Goal: Transaction & Acquisition: Purchase product/service

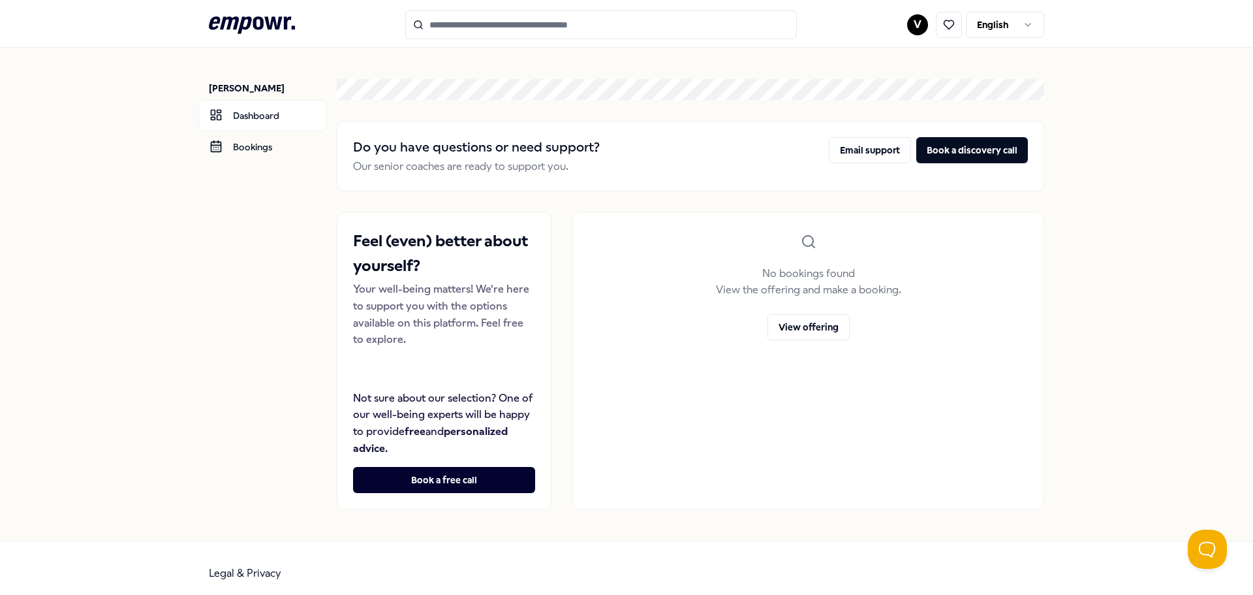
click at [270, 17] on icon at bounding box center [252, 24] width 86 height 17
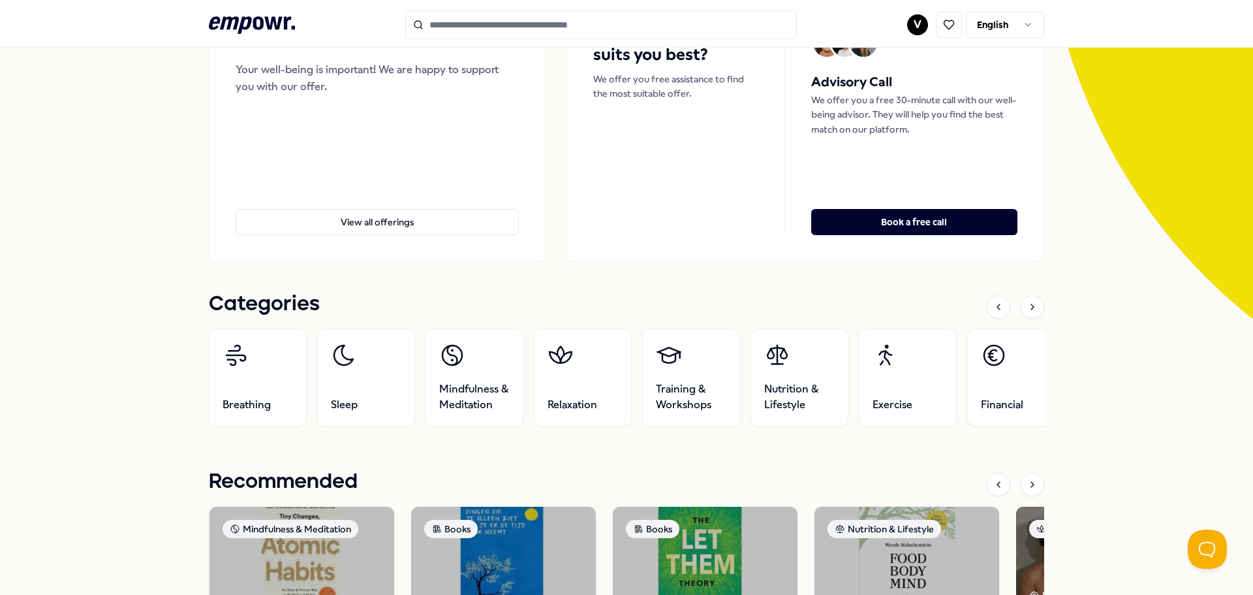
scroll to position [196, 0]
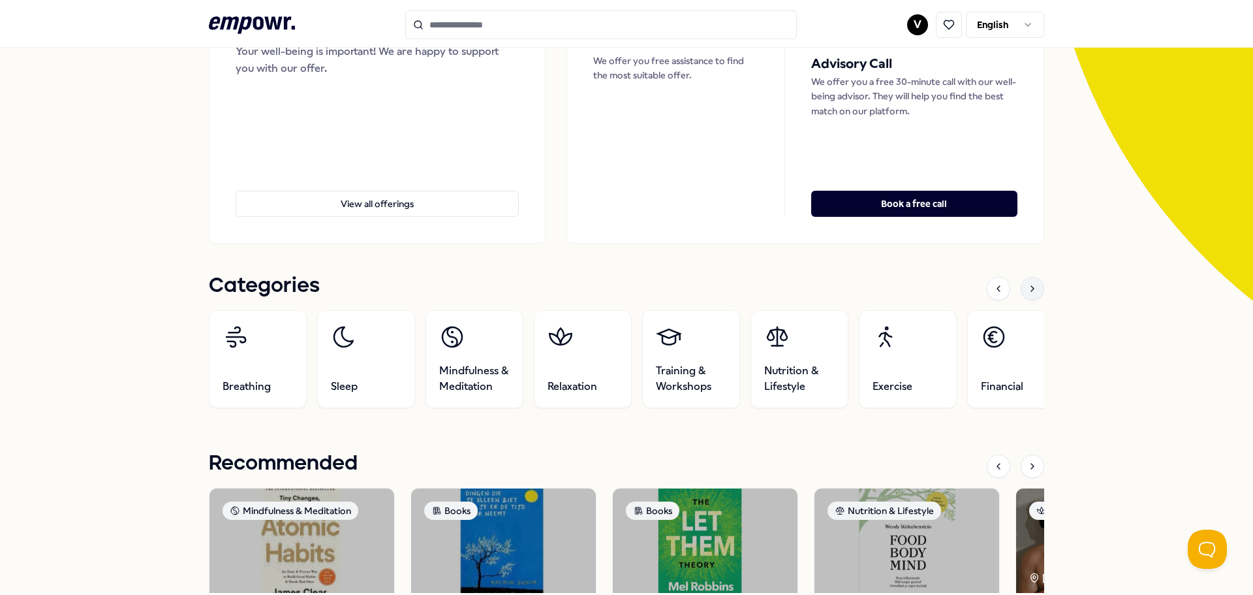
click at [1031, 292] on icon at bounding box center [1032, 288] width 10 height 10
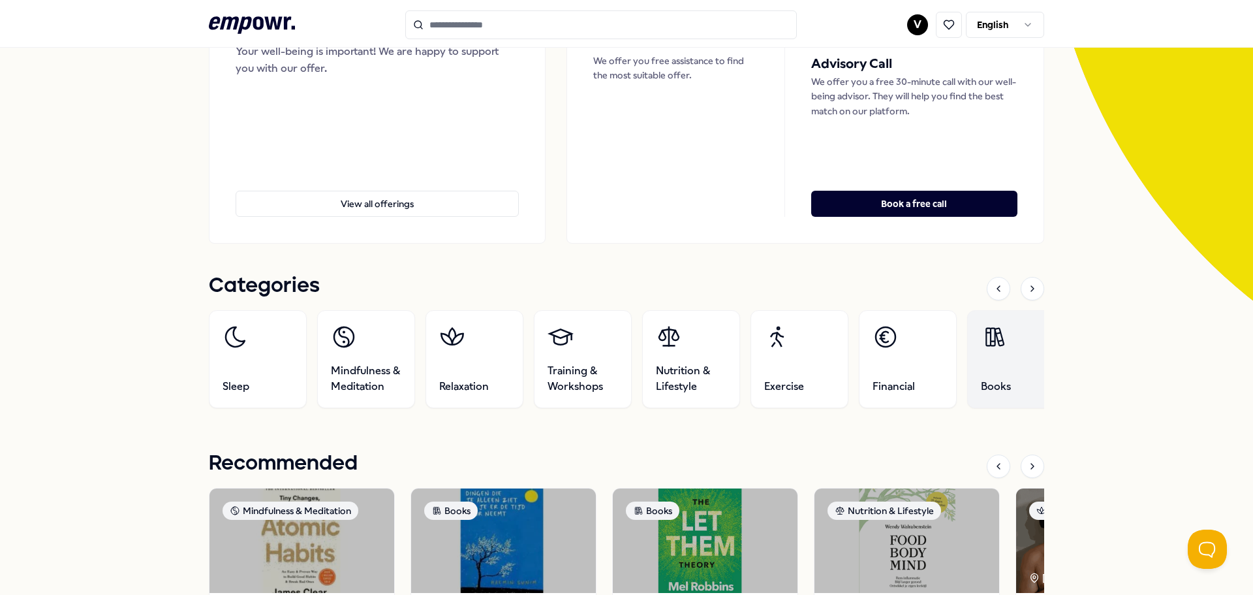
click at [990, 350] on link "Books" at bounding box center [1016, 359] width 98 height 98
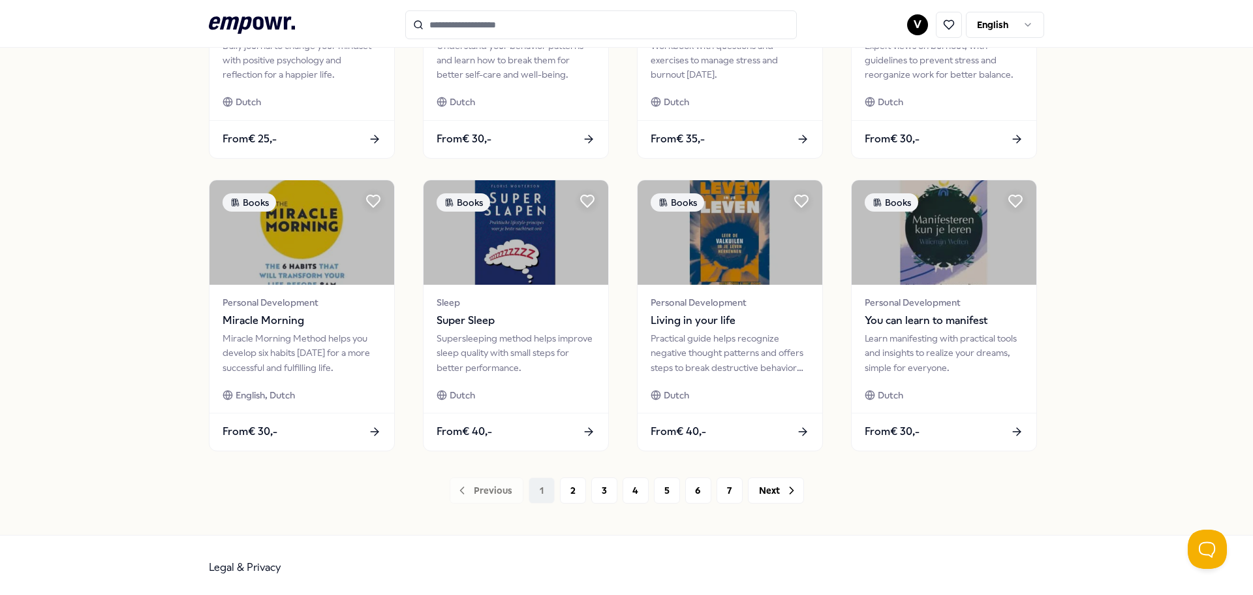
scroll to position [573, 0]
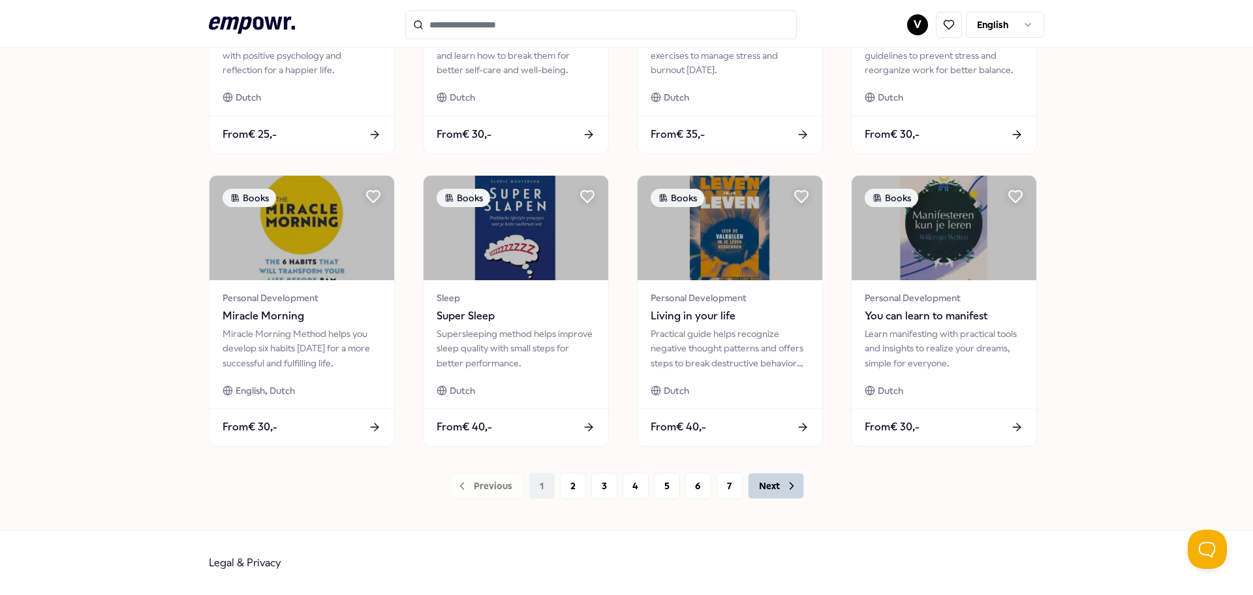
click at [796, 495] on button "Next" at bounding box center [776, 486] width 56 height 26
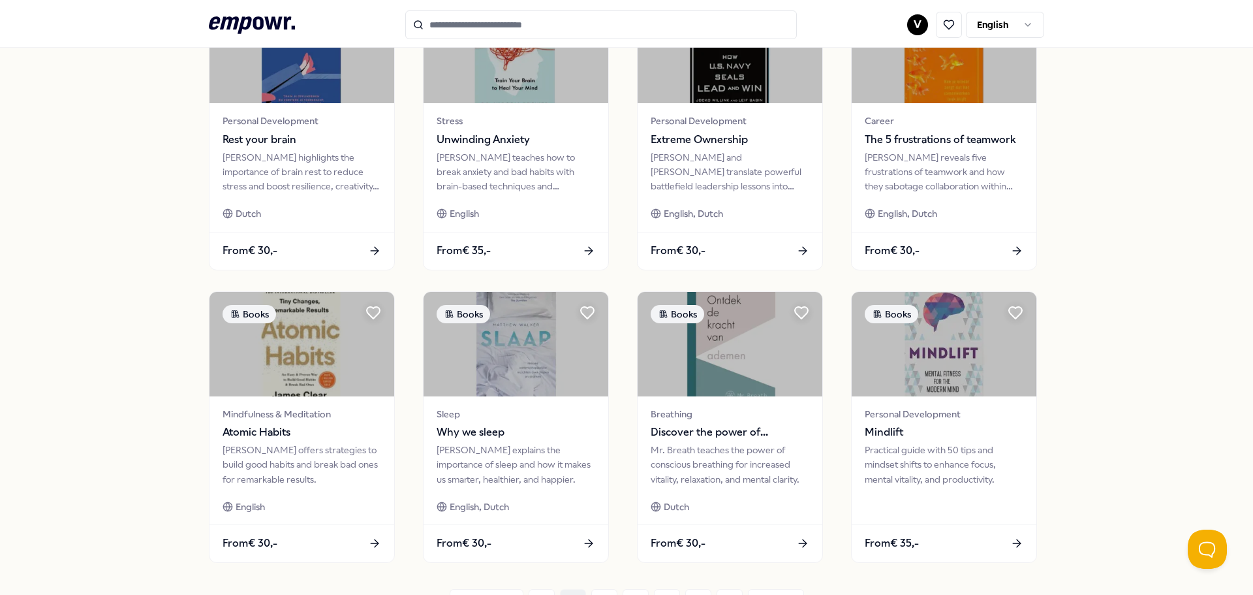
scroll to position [573, 0]
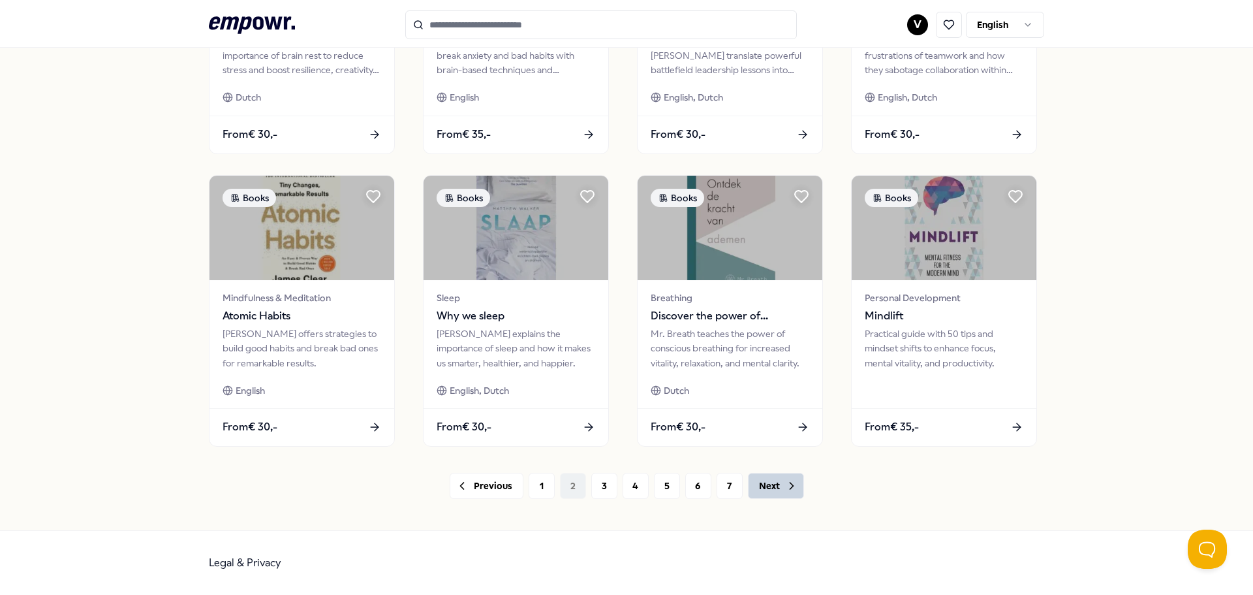
click at [792, 486] on icon at bounding box center [791, 485] width 13 height 13
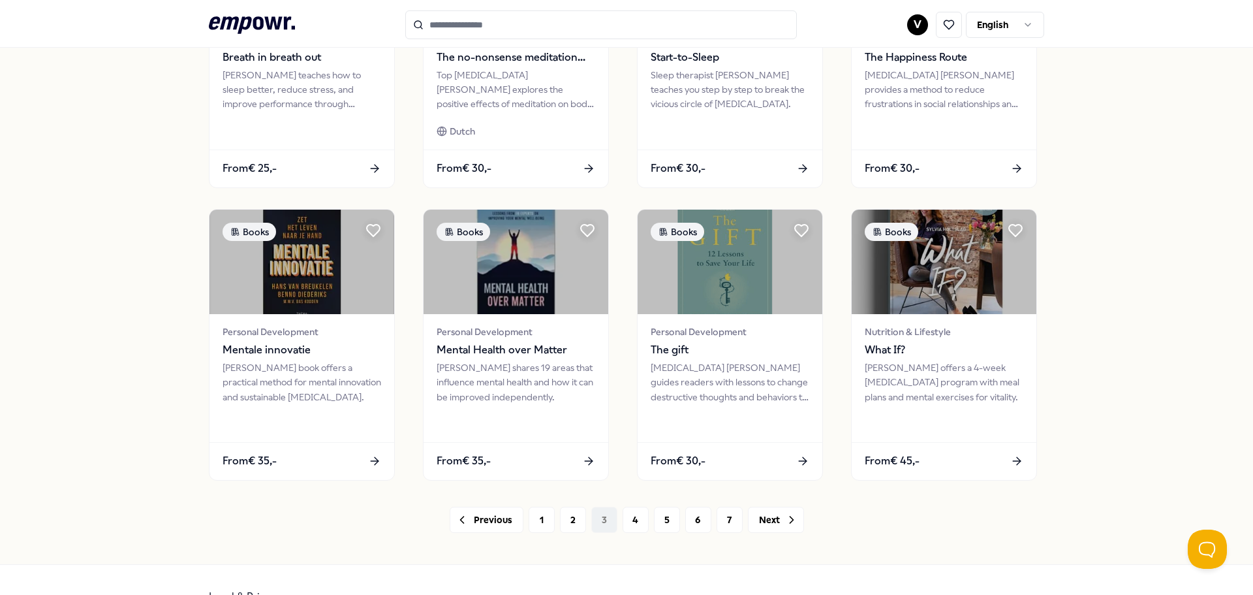
scroll to position [573, 0]
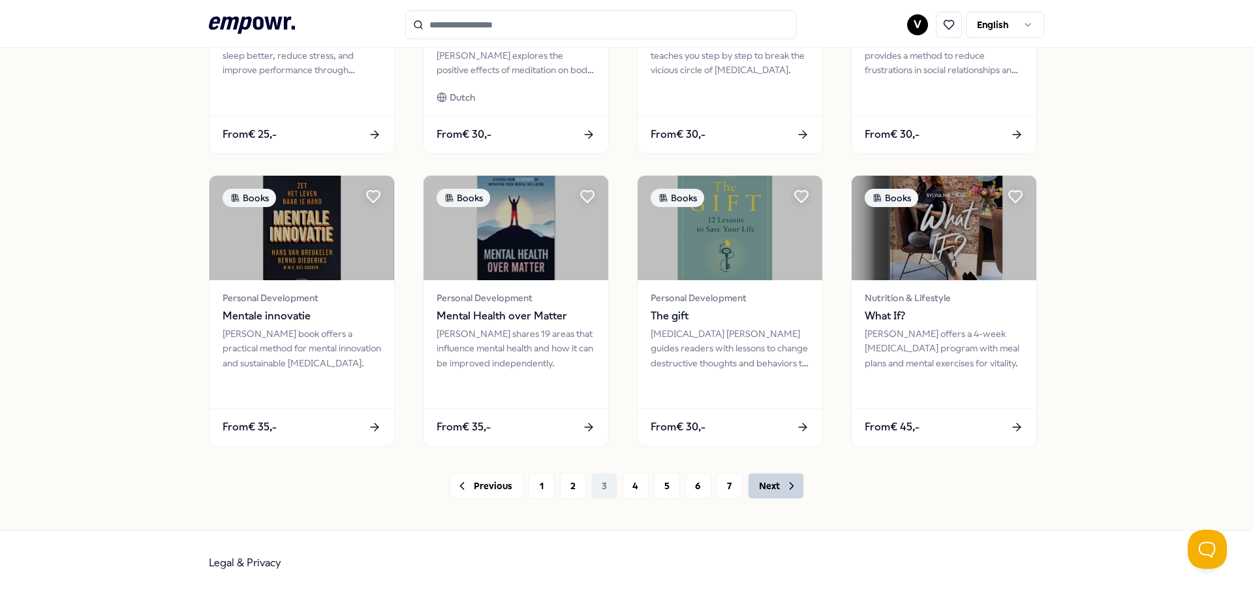
click at [770, 489] on button "Next" at bounding box center [776, 486] width 56 height 26
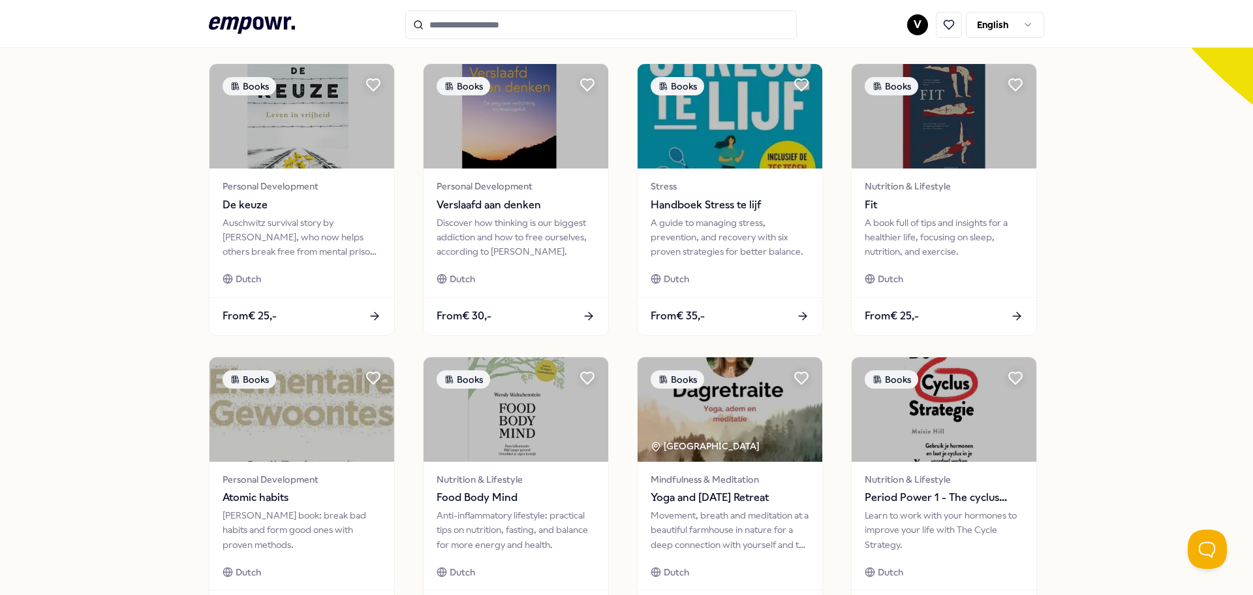
scroll to position [573, 0]
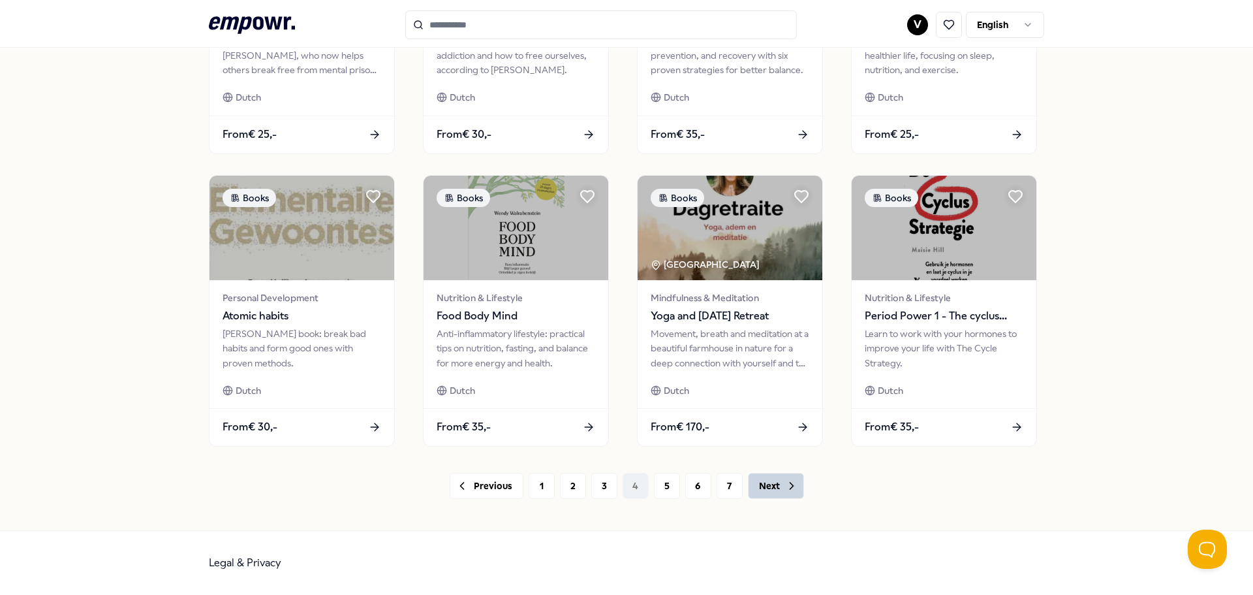
click at [768, 493] on button "Next" at bounding box center [776, 486] width 56 height 26
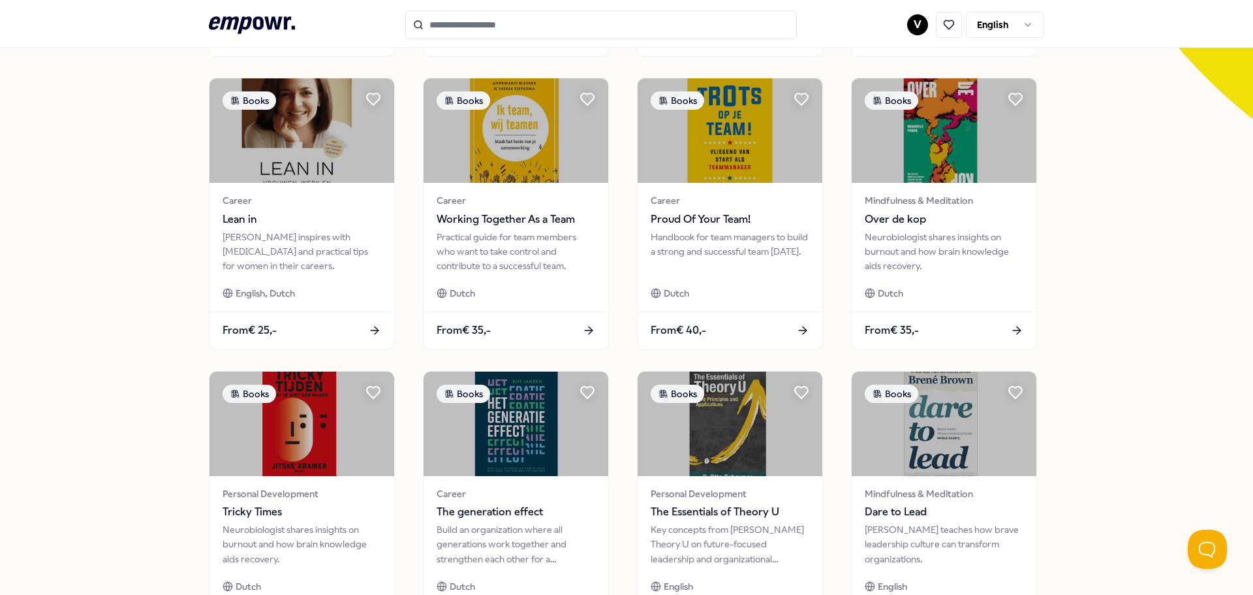
scroll to position [573, 0]
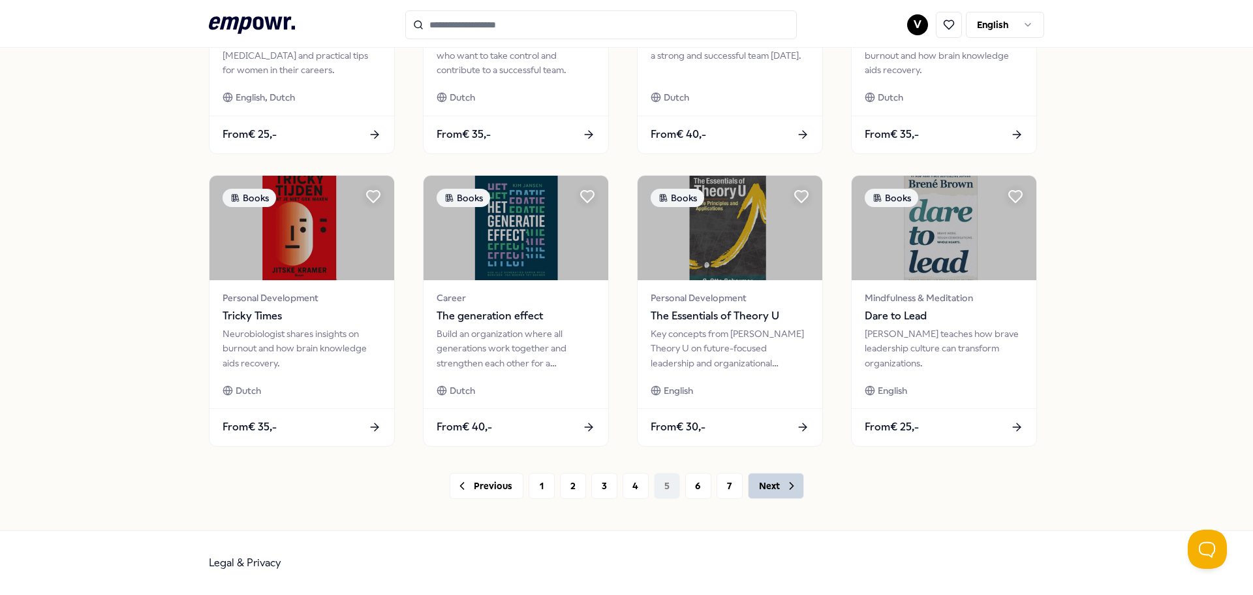
click at [763, 488] on button "Next" at bounding box center [776, 486] width 56 height 26
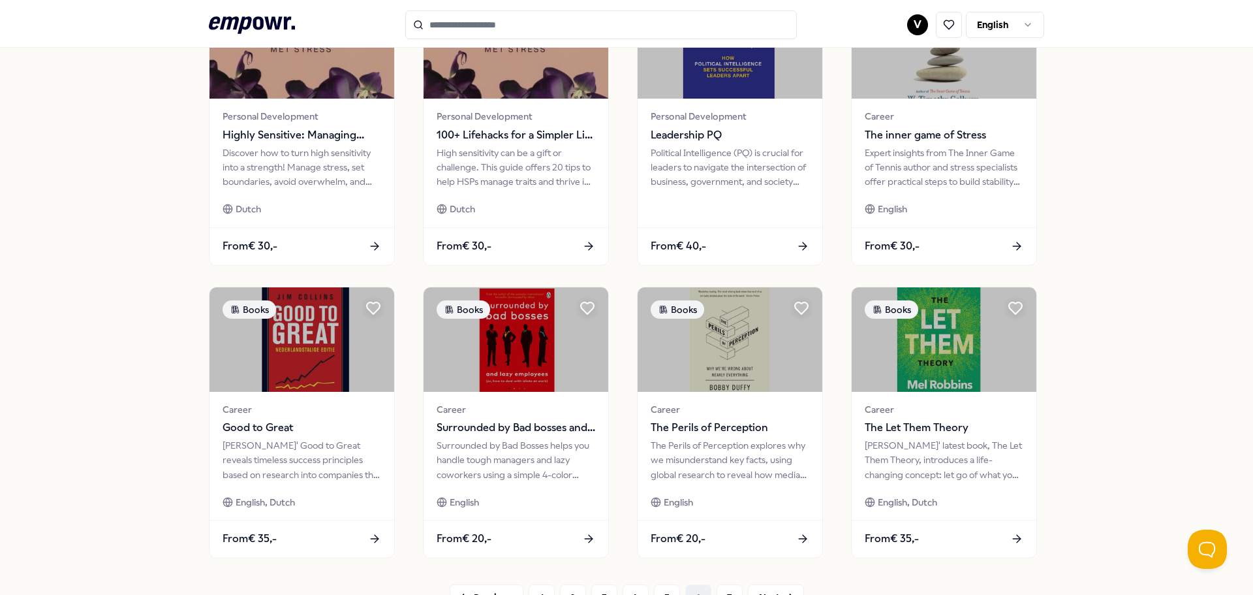
scroll to position [573, 0]
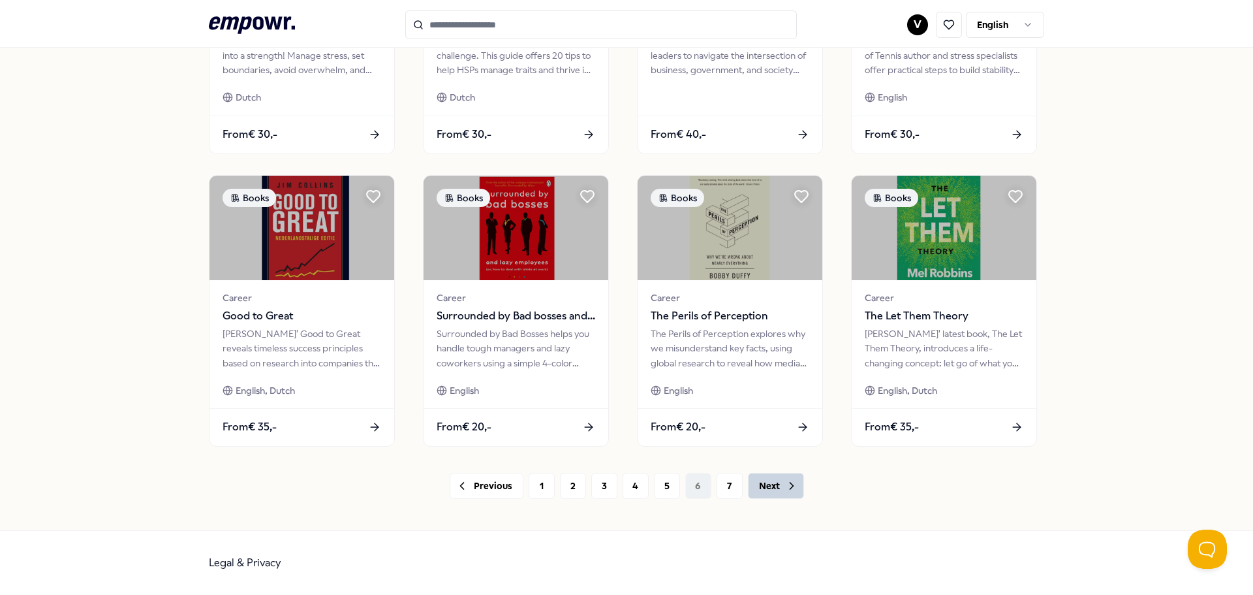
click at [771, 481] on button "Next" at bounding box center [776, 486] width 56 height 26
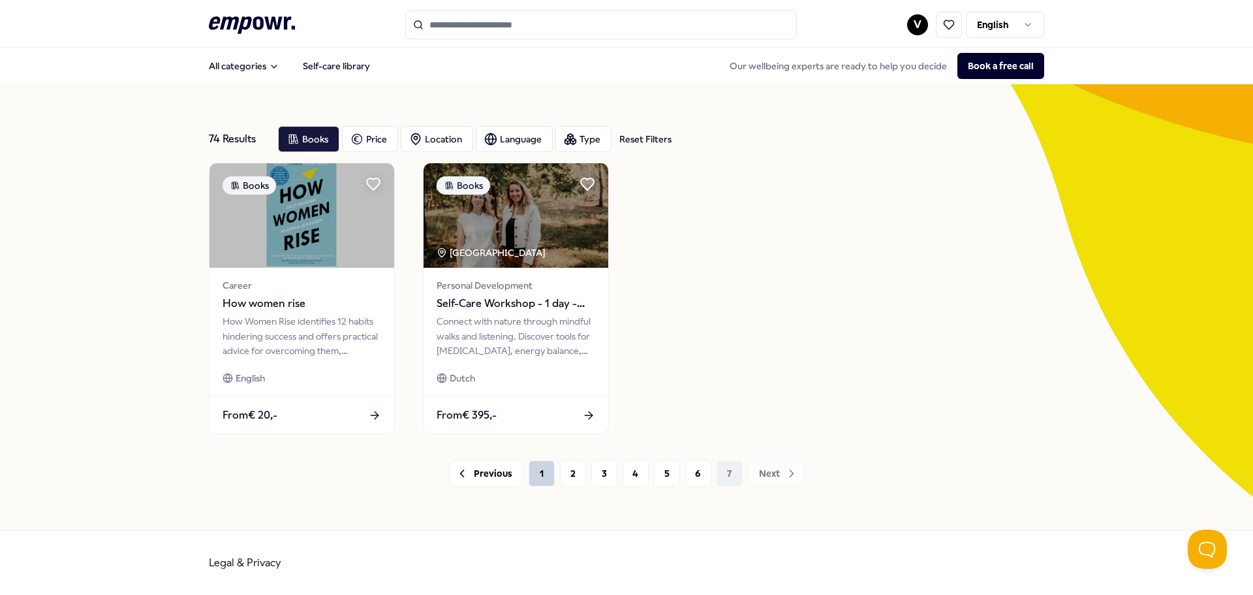
click at [550, 480] on button "1" at bounding box center [542, 473] width 26 height 26
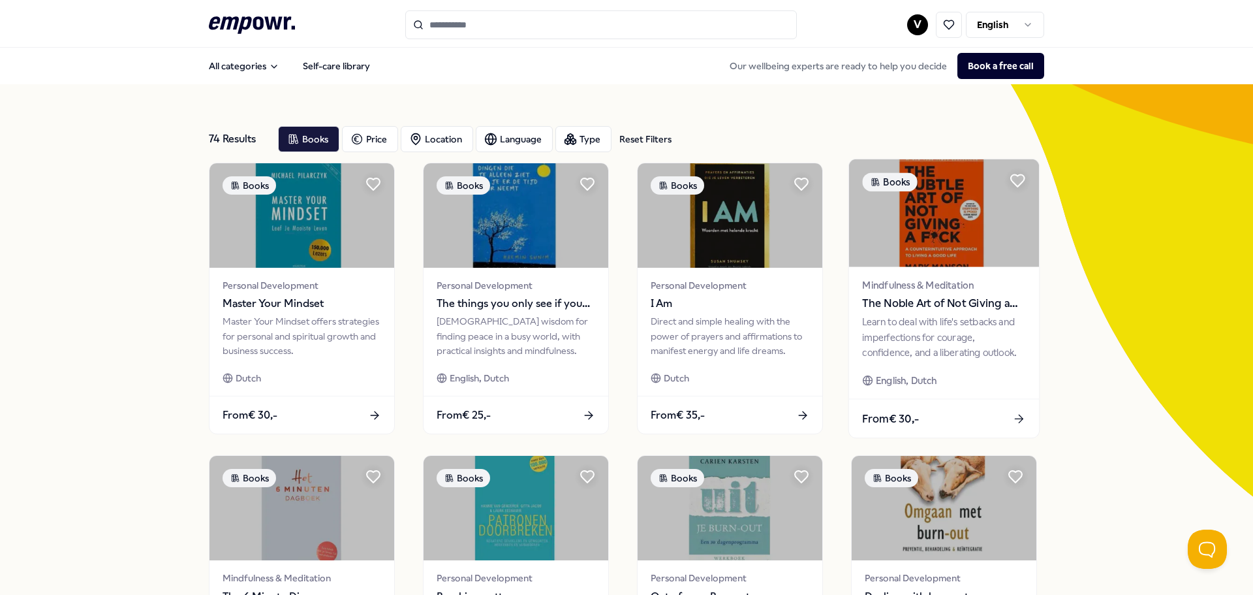
click at [1011, 324] on div "Learn to deal with life's setbacks and imperfections for courage, confidence, a…" at bounding box center [943, 337] width 163 height 45
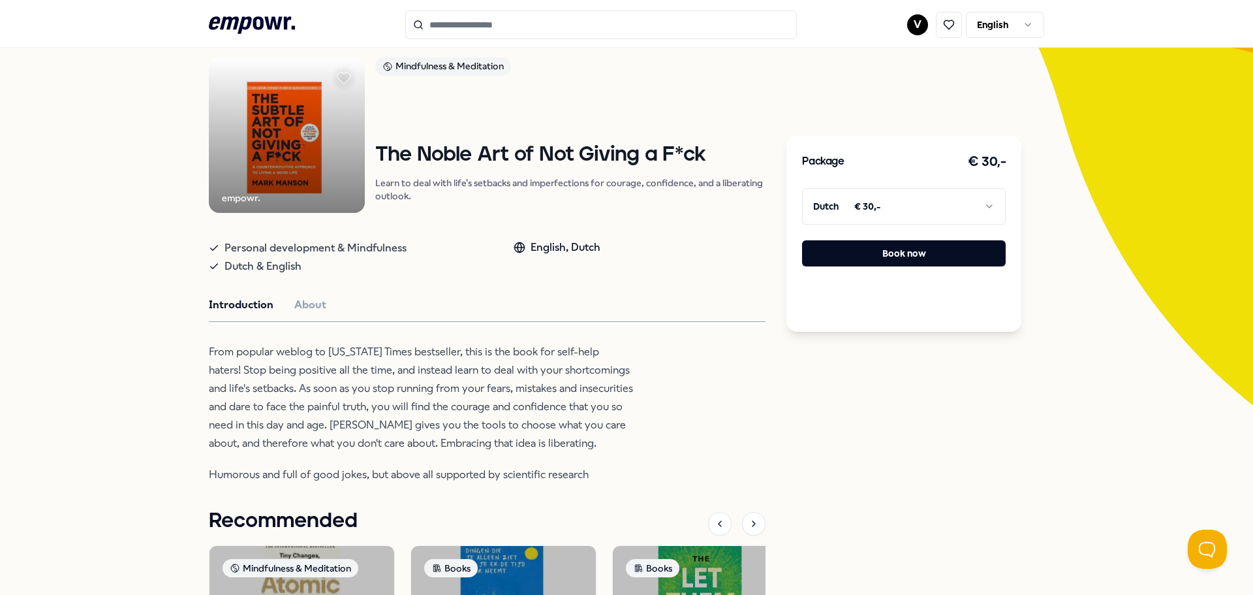
scroll to position [91, 0]
drag, startPoint x: 344, startPoint y: 308, endPoint x: 325, endPoint y: 304, distance: 19.3
click at [338, 308] on div "Introduction About" at bounding box center [487, 305] width 557 height 17
click at [322, 304] on div "Introduction About" at bounding box center [487, 305] width 557 height 17
click at [317, 306] on button "About" at bounding box center [310, 305] width 32 height 17
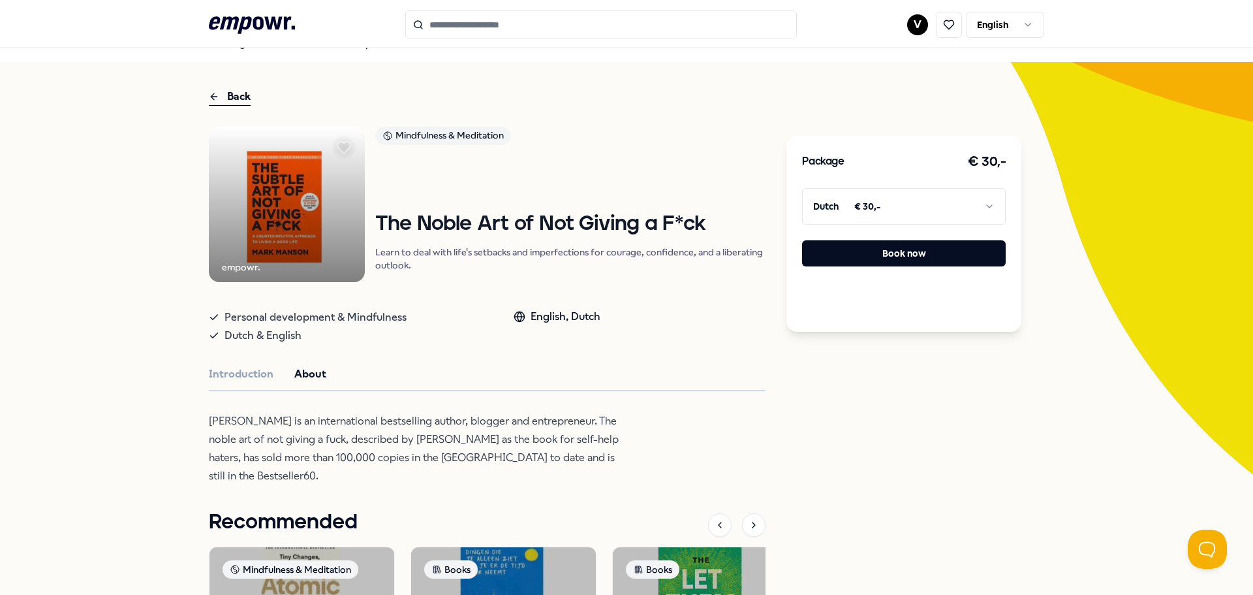
scroll to position [5, 0]
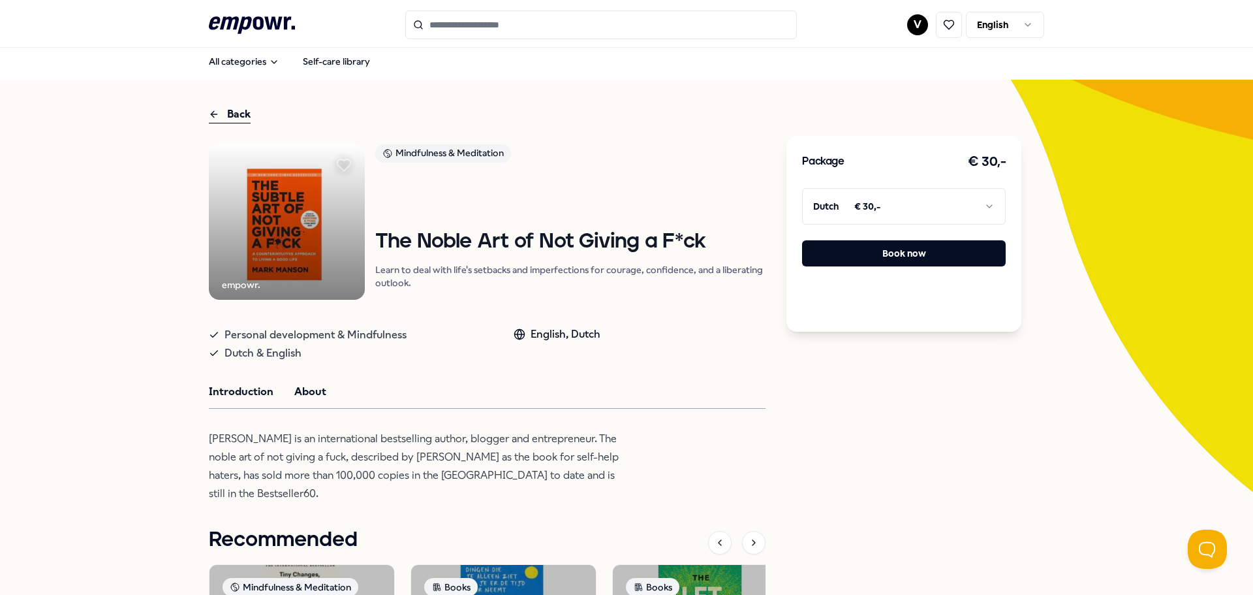
click at [258, 396] on button "Introduction" at bounding box center [241, 391] width 65 height 17
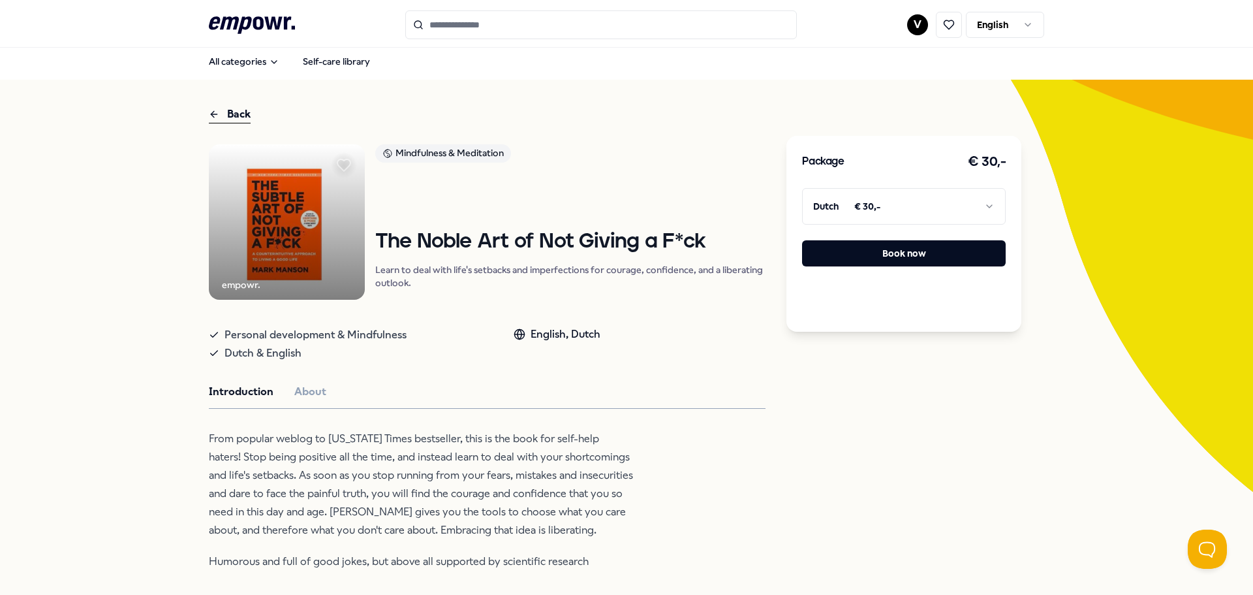
click at [911, 202] on html ".empowr-logo_svg__cls-1{fill:#03032f} V English All categories Self-care librar…" at bounding box center [626, 297] width 1253 height 595
click at [816, 405] on div "Package € 30,- Dutch € 30,- Book now" at bounding box center [903, 511] width 235 height 811
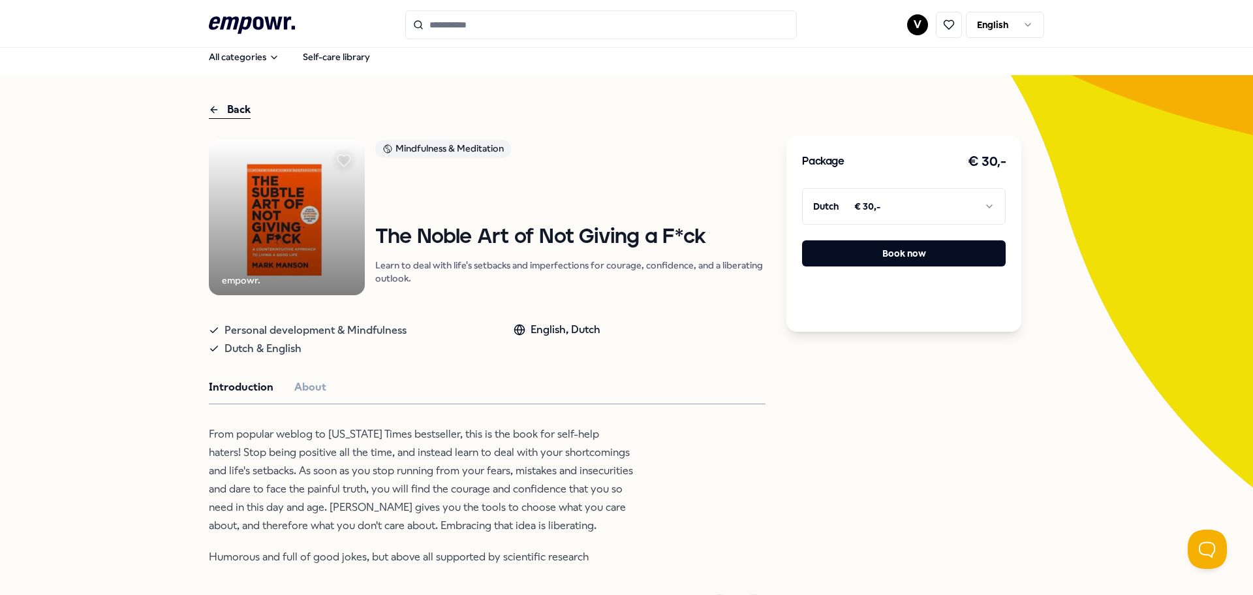
scroll to position [0, 0]
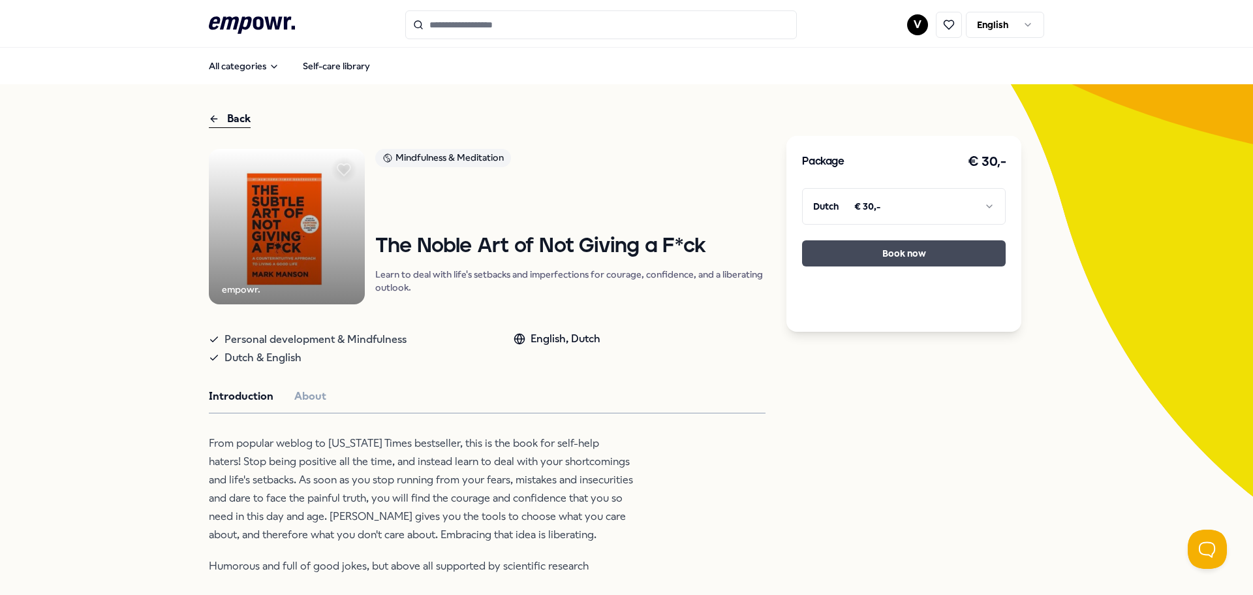
click at [921, 247] on button "Book now" at bounding box center [904, 253] width 204 height 26
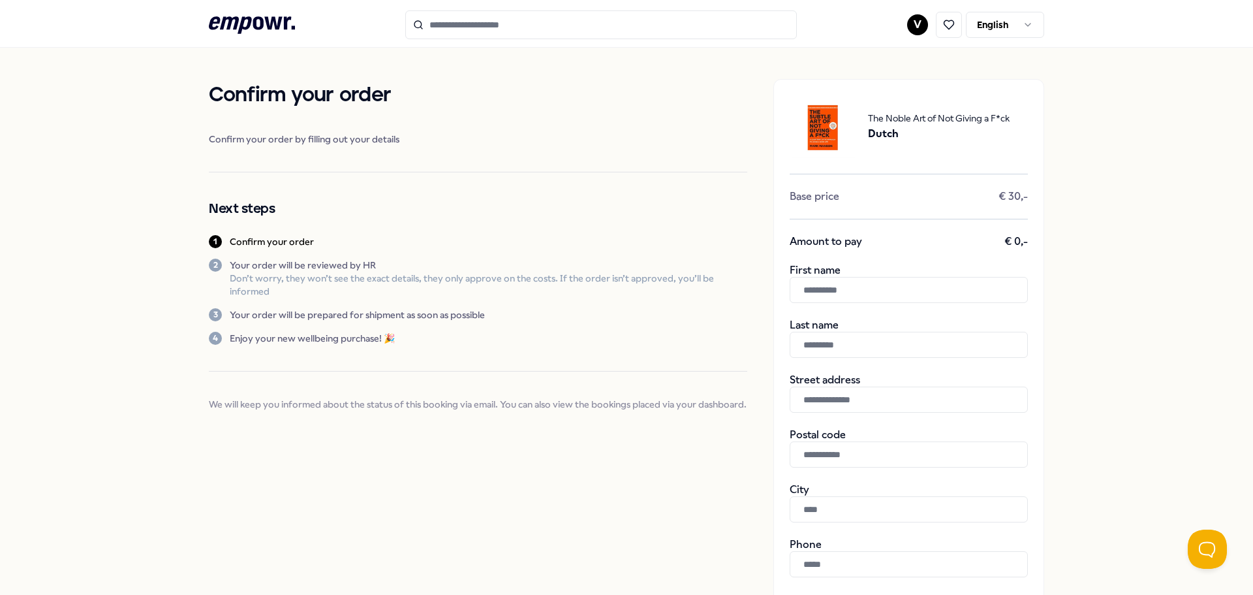
click at [907, 286] on input "text" at bounding box center [909, 290] width 238 height 26
type input "********"
type input "******"
type input "**********"
type input "******"
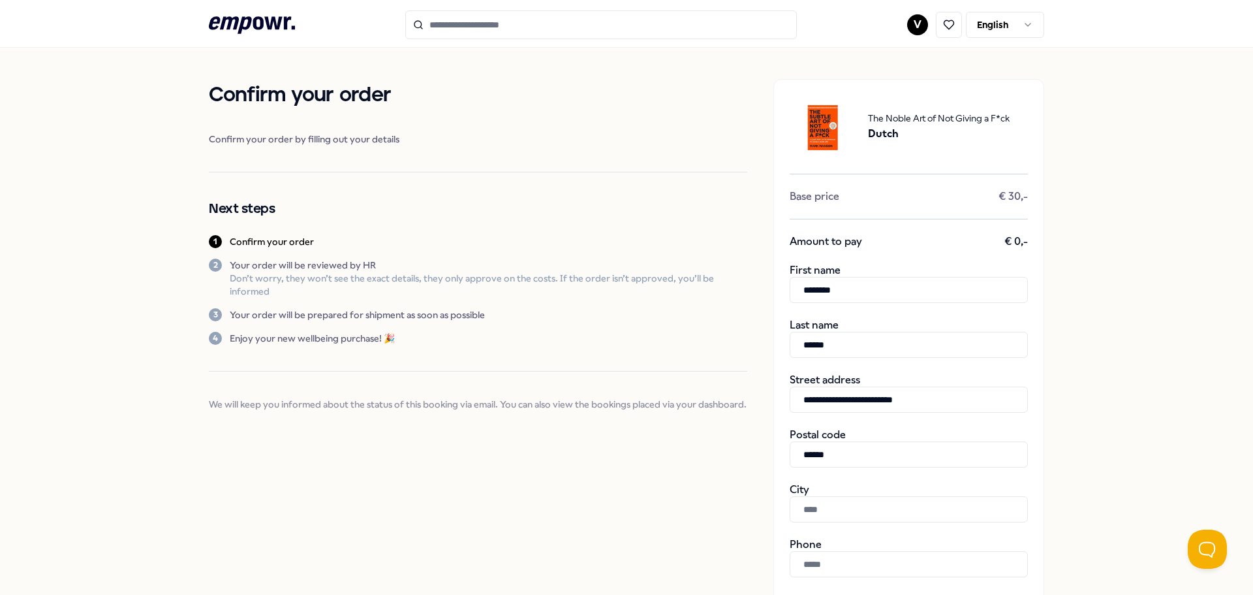
type input "*********"
type input "**********"
click at [1151, 382] on div "**********" at bounding box center [626, 469] width 1253 height 843
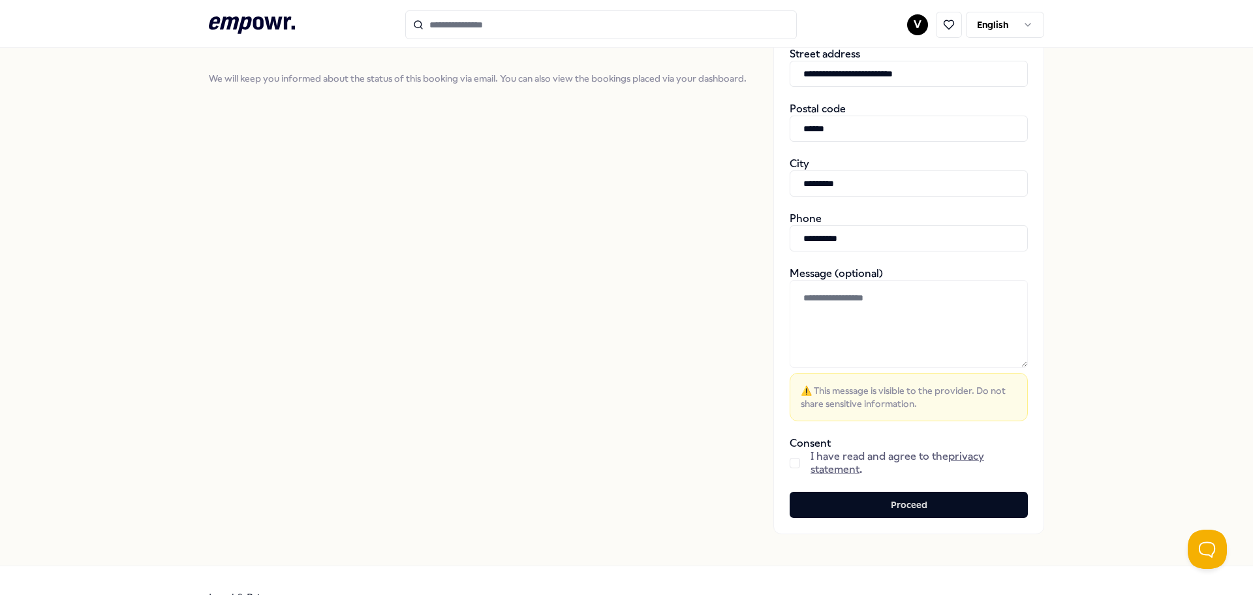
scroll to position [326, 0]
click at [867, 461] on span "I have read and agree to the privacy statement ." at bounding box center [919, 462] width 217 height 26
click at [794, 463] on button "button" at bounding box center [795, 462] width 10 height 10
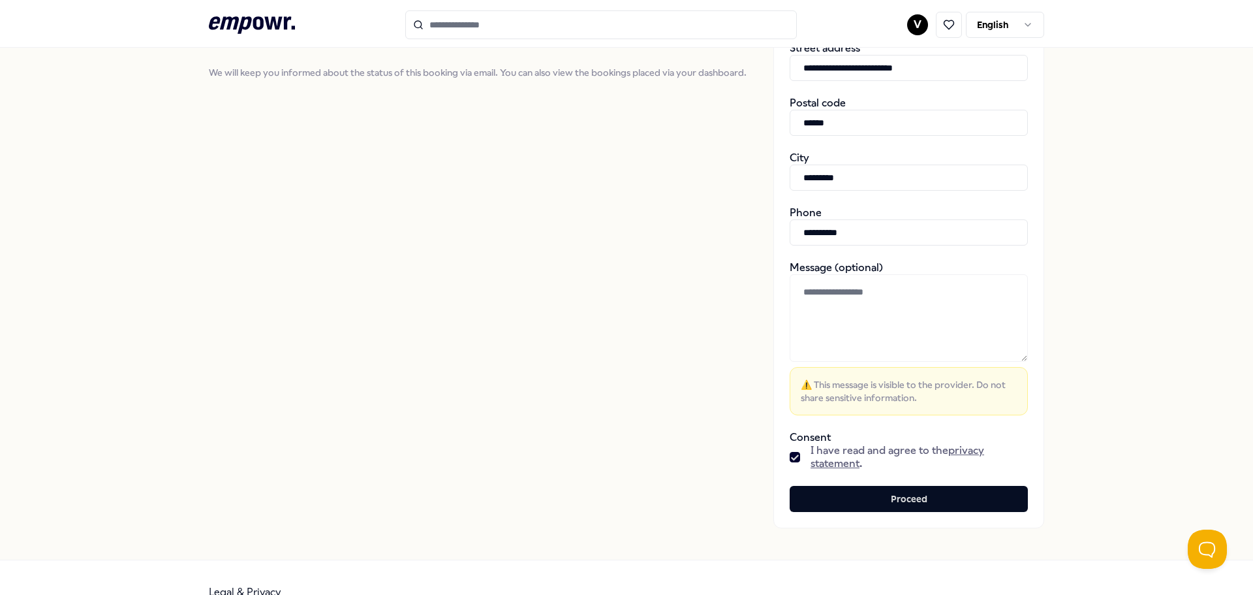
scroll to position [361, 0]
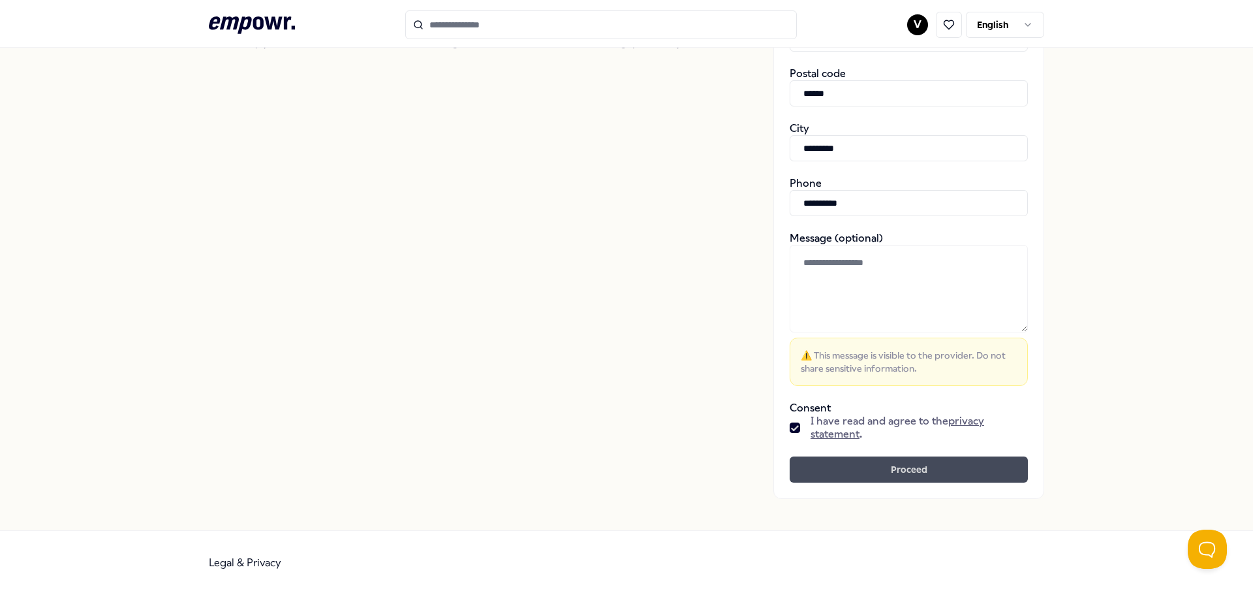
click at [922, 467] on button "Proceed" at bounding box center [909, 469] width 238 height 26
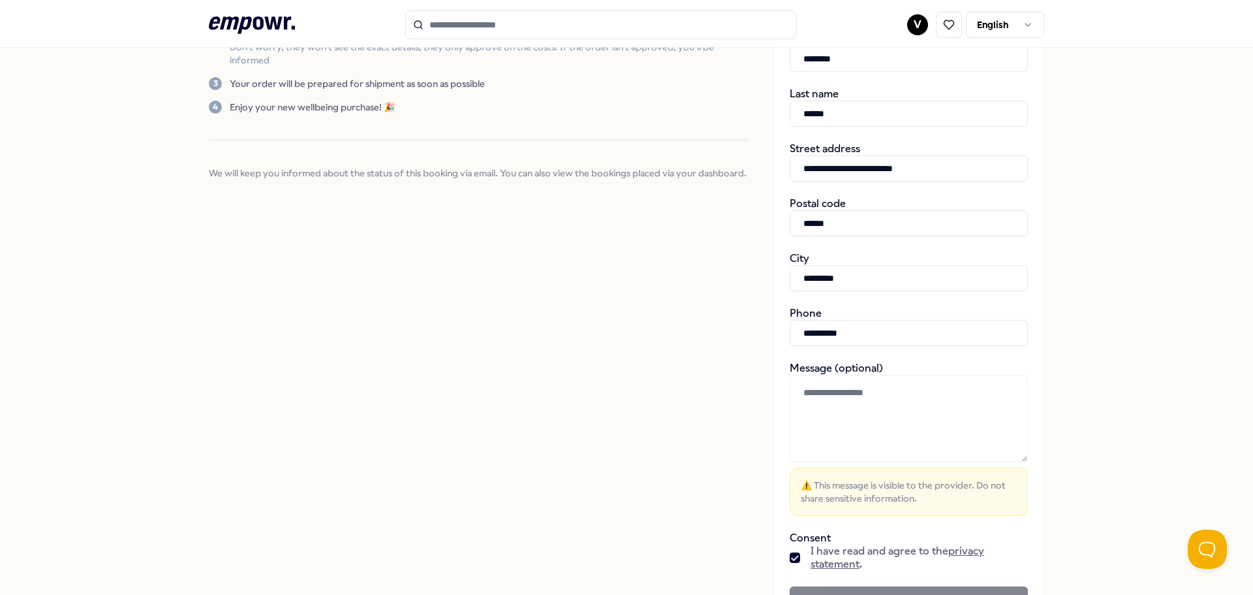
scroll to position [230, 0]
